Goal: Information Seeking & Learning: Learn about a topic

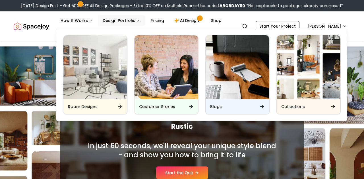
click at [212, 111] on div "Blogs" at bounding box center [238, 106] width 64 height 15
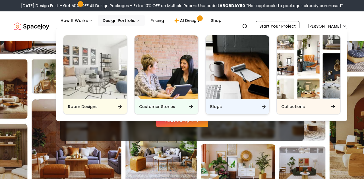
scroll to position [52, 0]
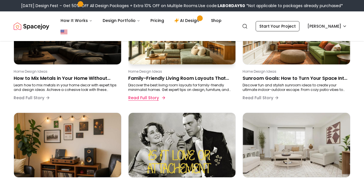
scroll to position [95, 0]
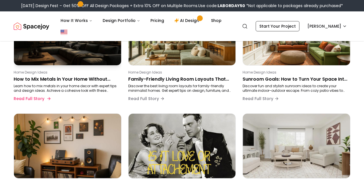
click at [84, 80] on p "How to Mix Metals in Your Home Without Clashing" at bounding box center [67, 79] width 106 height 7
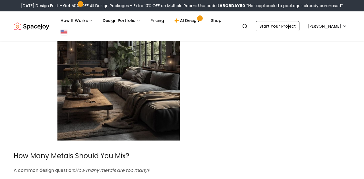
scroll to position [1218, 0]
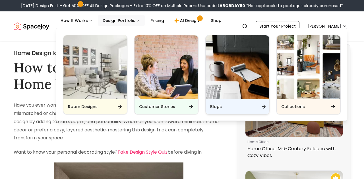
click at [213, 106] on h6 "Blogs" at bounding box center [216, 107] width 12 height 6
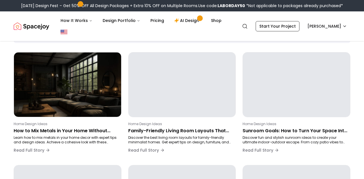
scroll to position [45, 0]
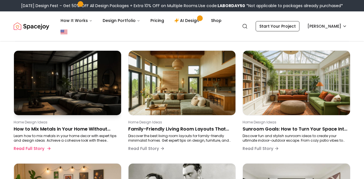
click at [108, 128] on p "How to Mix Metals in Your Home Without Clashing" at bounding box center [67, 128] width 106 height 7
